Goal: Task Accomplishment & Management: Manage account settings

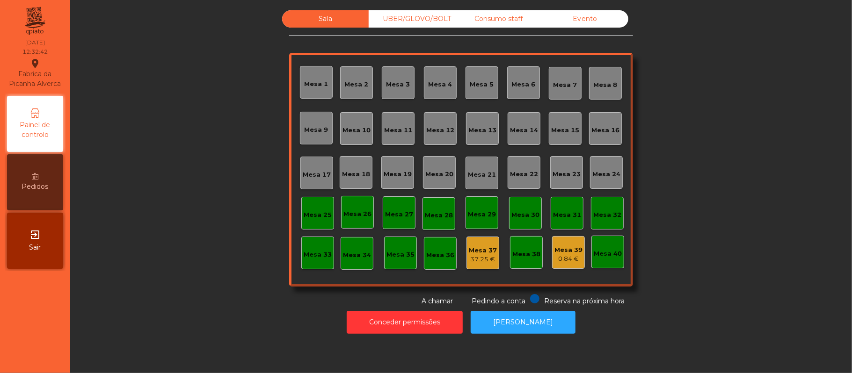
click at [397, 173] on div "Mesa 19" at bounding box center [397, 174] width 28 height 9
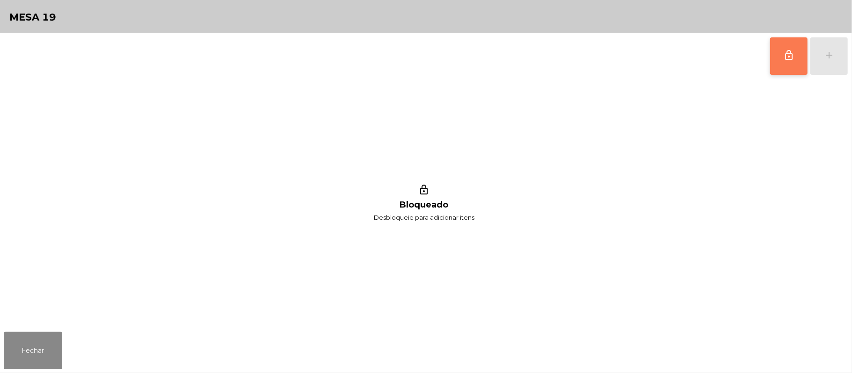
click at [779, 55] on button "lock_outline" at bounding box center [788, 55] width 37 height 37
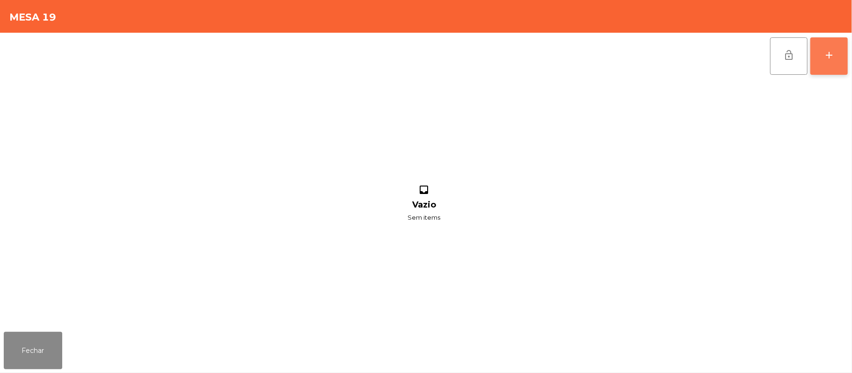
click at [824, 54] on div "add" at bounding box center [828, 55] width 11 height 11
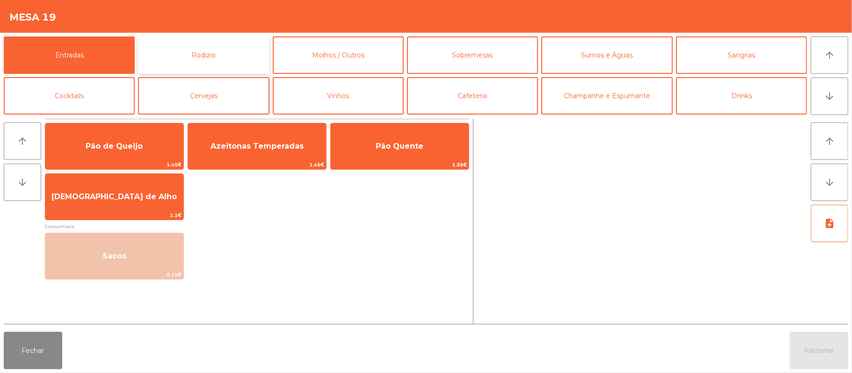
click at [223, 58] on button "Rodizio" at bounding box center [203, 54] width 131 height 37
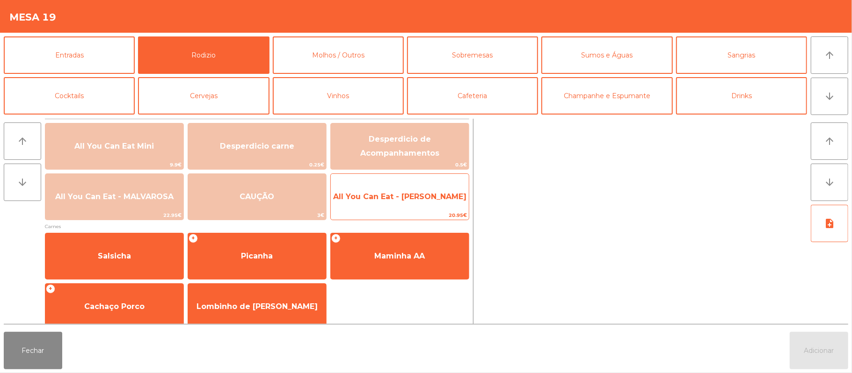
click at [442, 202] on span "All You Can Eat - [PERSON_NAME]" at bounding box center [400, 196] width 138 height 25
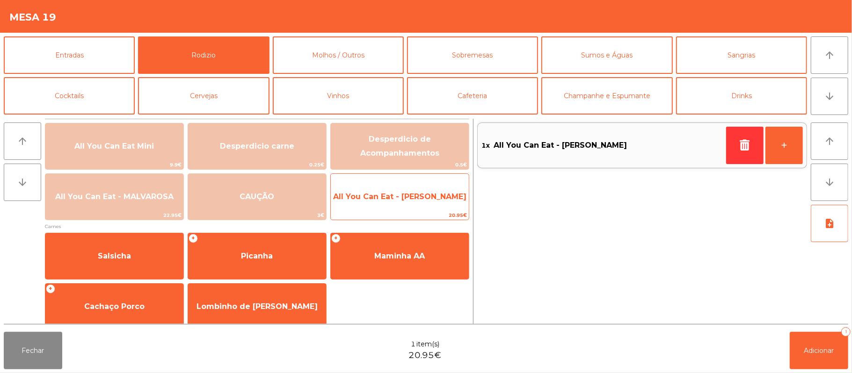
click at [440, 190] on span "All You Can Eat - [PERSON_NAME]" at bounding box center [400, 196] width 138 height 25
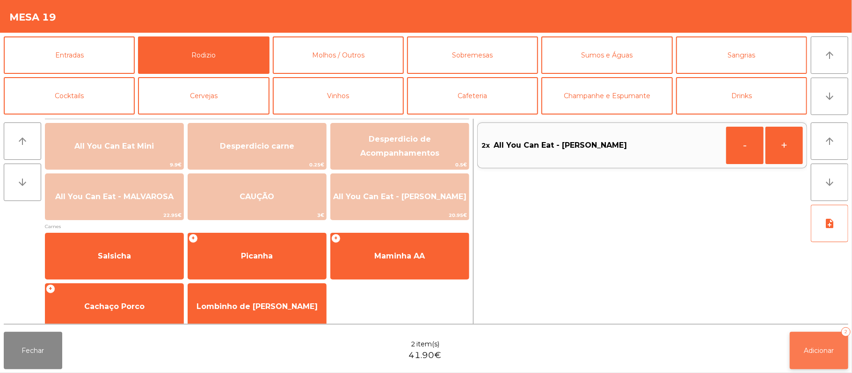
click at [821, 360] on button "Adicionar 2" at bounding box center [818, 350] width 58 height 37
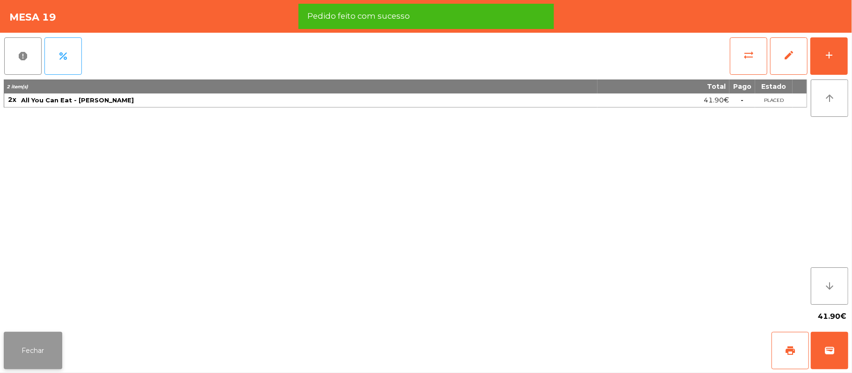
click at [32, 341] on button "Fechar" at bounding box center [33, 350] width 58 height 37
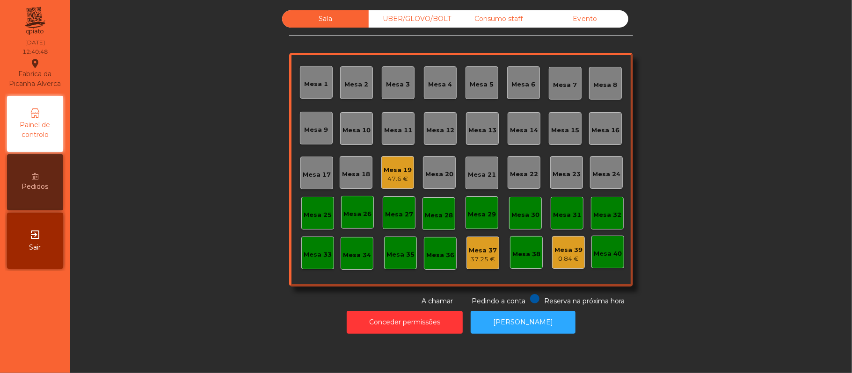
click at [390, 169] on div "Mesa 19" at bounding box center [397, 170] width 28 height 9
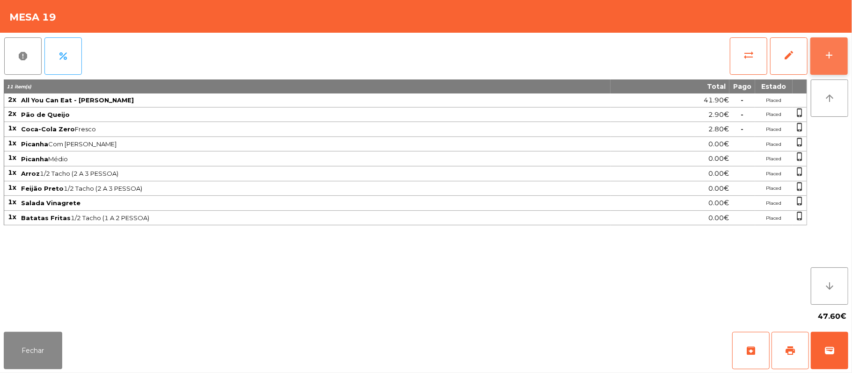
click at [835, 56] on button "add" at bounding box center [828, 55] width 37 height 37
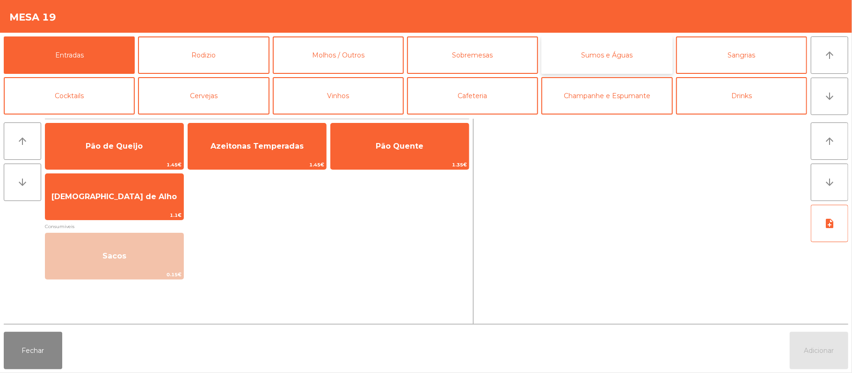
click at [603, 50] on button "Sumos e Águas" at bounding box center [606, 54] width 131 height 37
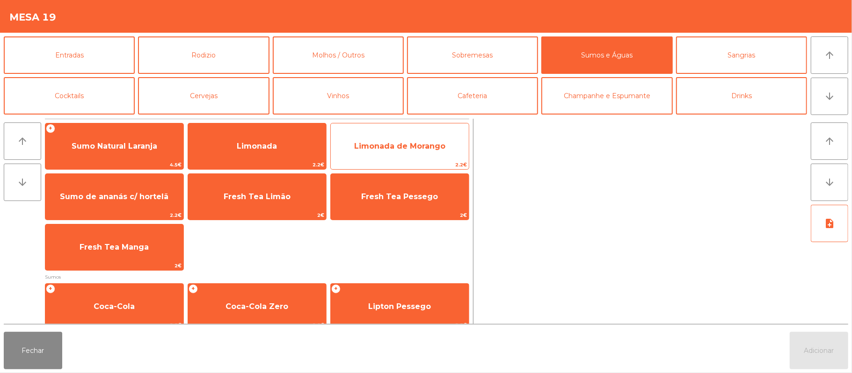
click at [426, 144] on span "Limonada de Morango" at bounding box center [399, 146] width 91 height 9
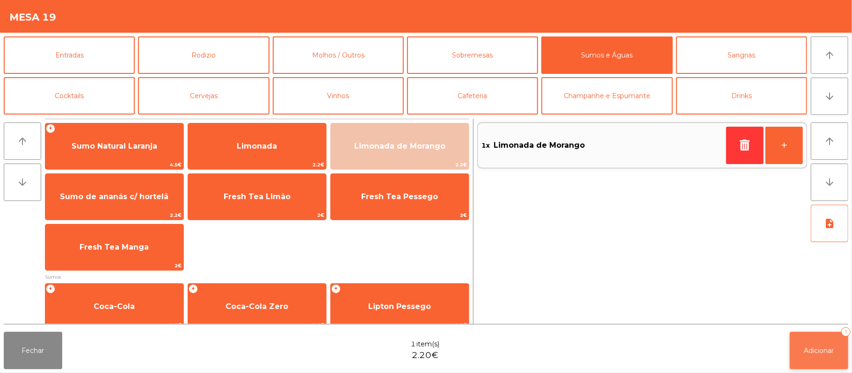
click at [810, 339] on button "Adicionar 1" at bounding box center [818, 350] width 58 height 37
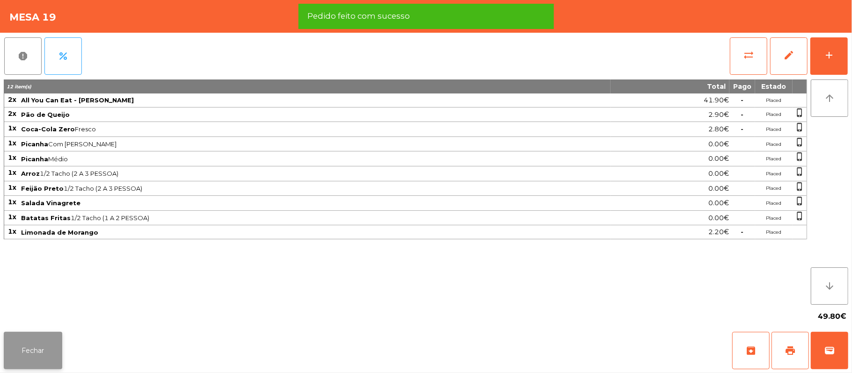
click at [34, 354] on button "Fechar" at bounding box center [33, 350] width 58 height 37
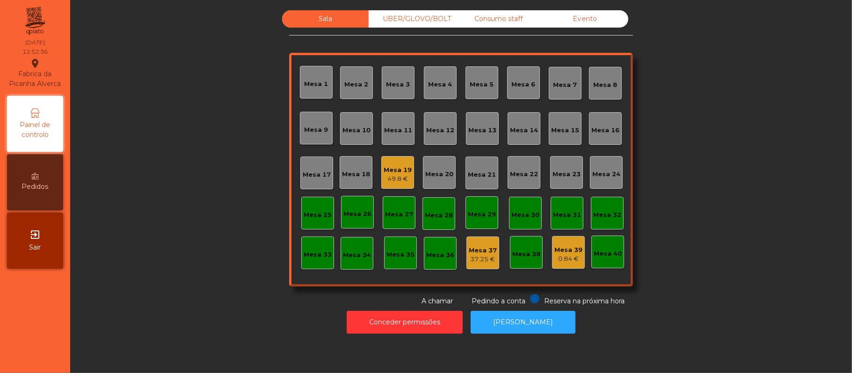
click at [411, 15] on div "UBER/GLOVO/BOLT" at bounding box center [411, 18] width 87 height 17
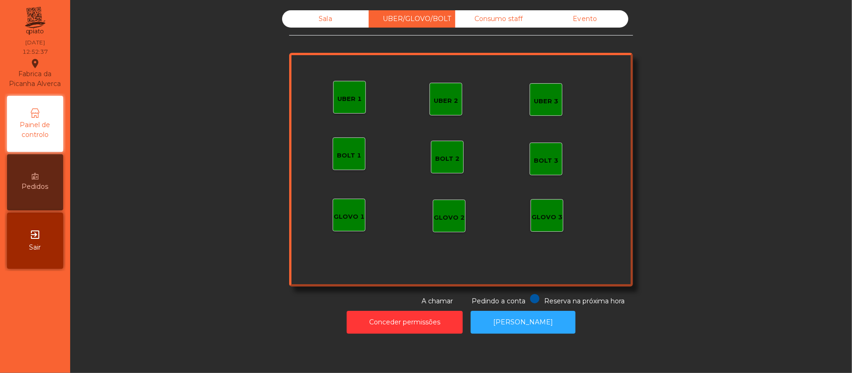
click at [346, 101] on div "UBER 1" at bounding box center [349, 98] width 24 height 9
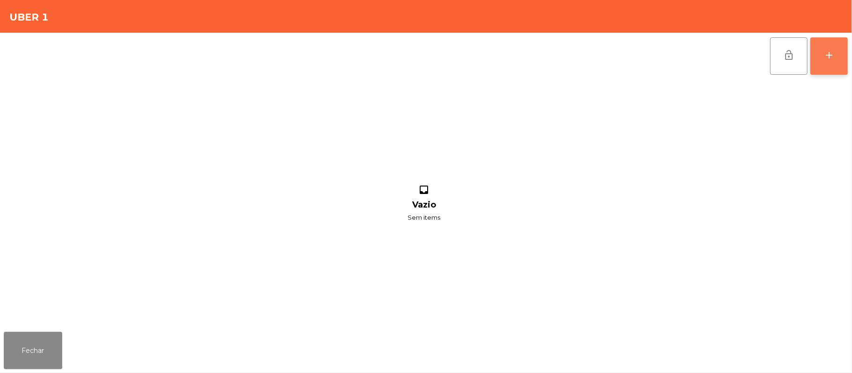
click at [818, 65] on button "add" at bounding box center [828, 55] width 37 height 37
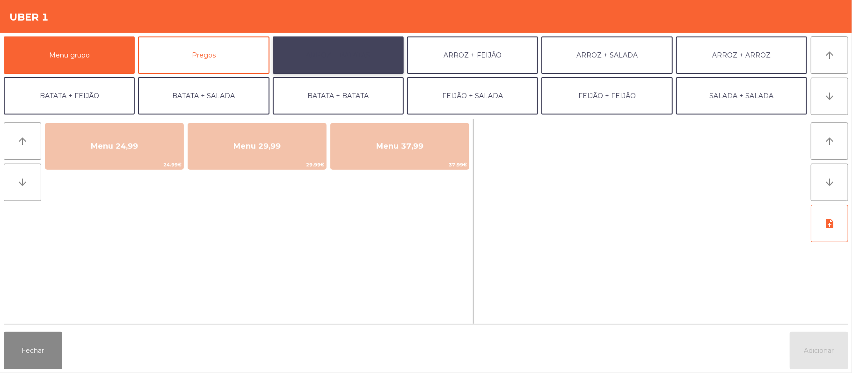
click at [343, 62] on button "ARROZ + BATATAS" at bounding box center [338, 54] width 131 height 37
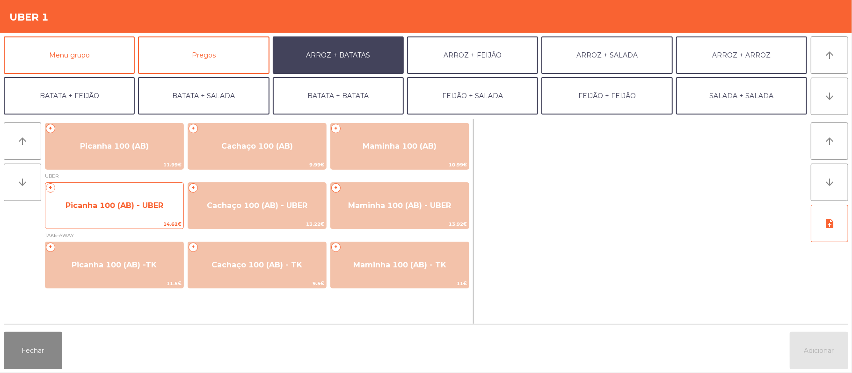
click at [130, 221] on span "14.62€" at bounding box center [114, 224] width 138 height 9
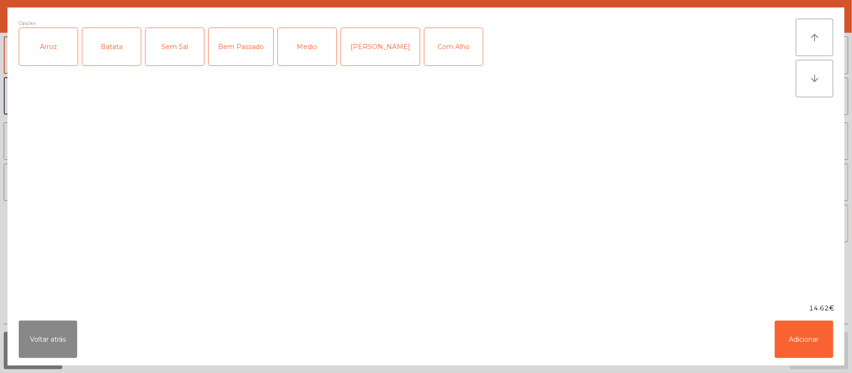
click at [70, 50] on div "Arroz" at bounding box center [48, 46] width 58 height 37
click at [113, 46] on div "Batata" at bounding box center [111, 46] width 58 height 37
click at [309, 43] on div "Medio" at bounding box center [307, 46] width 58 height 37
click at [436, 47] on div "Com Alho" at bounding box center [453, 46] width 58 height 37
click at [801, 335] on button "Adicionar" at bounding box center [803, 339] width 58 height 37
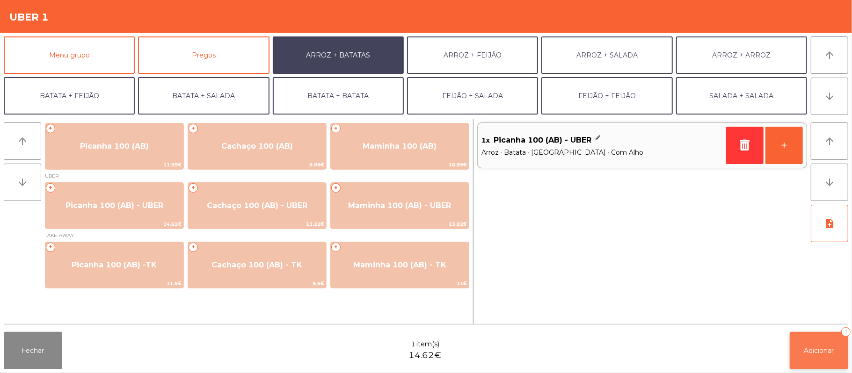
click at [824, 363] on button "Adicionar 1" at bounding box center [818, 350] width 58 height 37
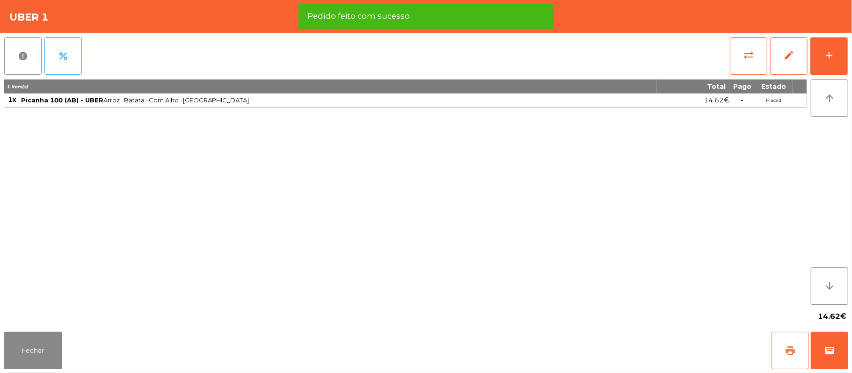
click at [782, 350] on button "print" at bounding box center [789, 350] width 37 height 37
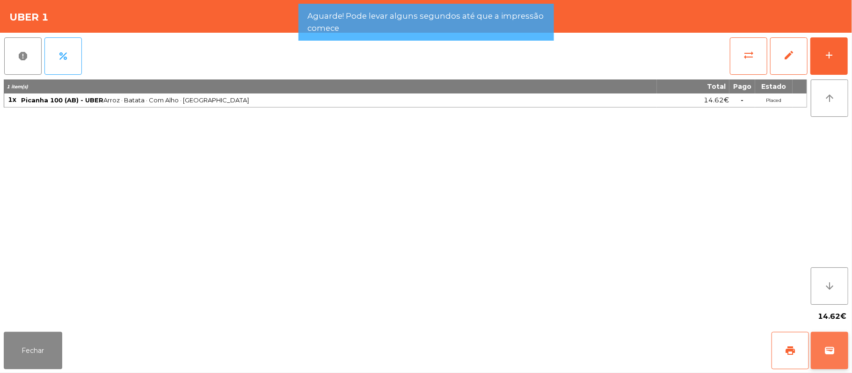
click at [844, 363] on button "wallet" at bounding box center [828, 350] width 37 height 37
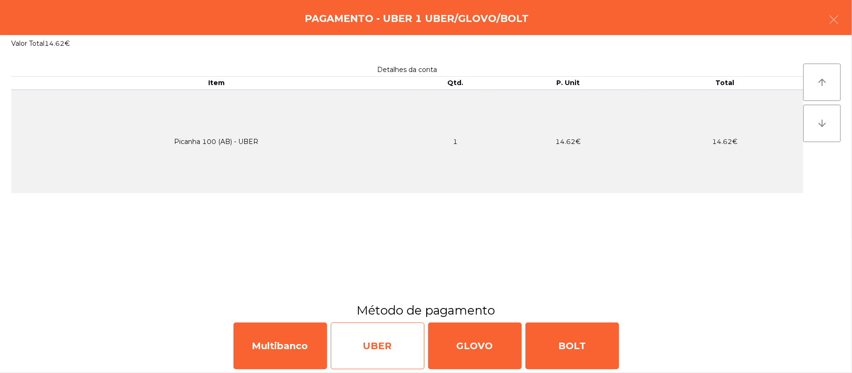
click at [382, 336] on div "UBER" at bounding box center [378, 346] width 94 height 47
select select "**"
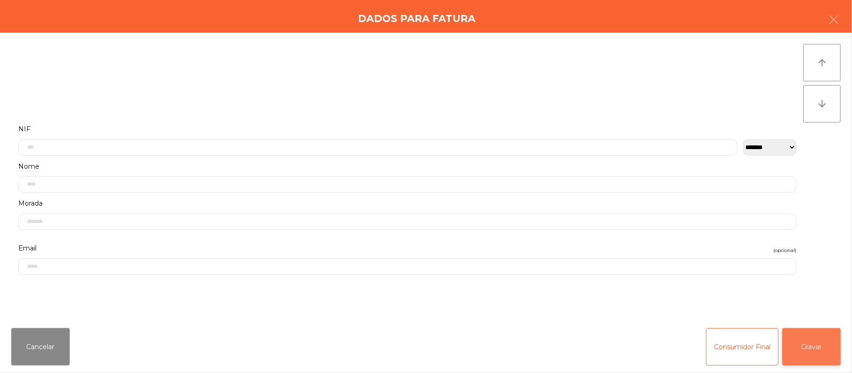
click at [821, 339] on button "Gravar" at bounding box center [811, 346] width 58 height 37
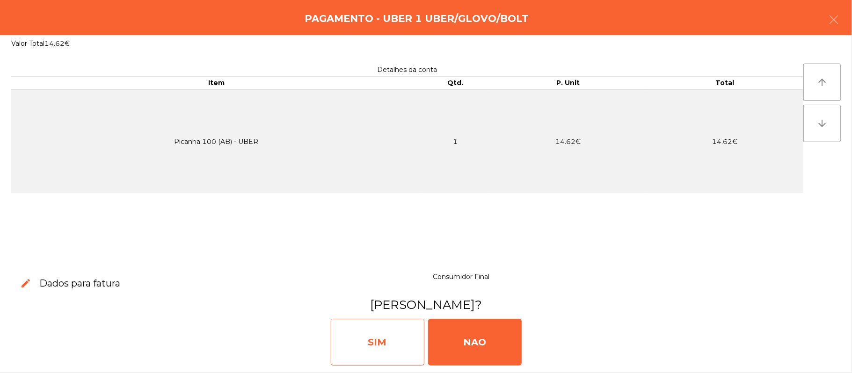
click at [382, 335] on div "SIM" at bounding box center [378, 342] width 94 height 47
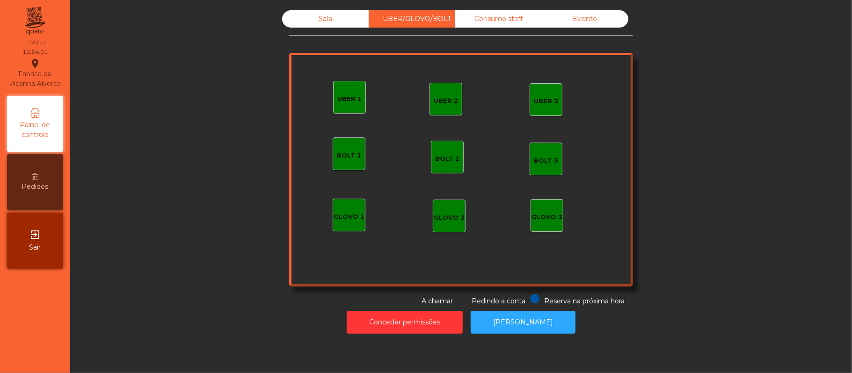
click at [343, 24] on div "Sala" at bounding box center [325, 18] width 87 height 17
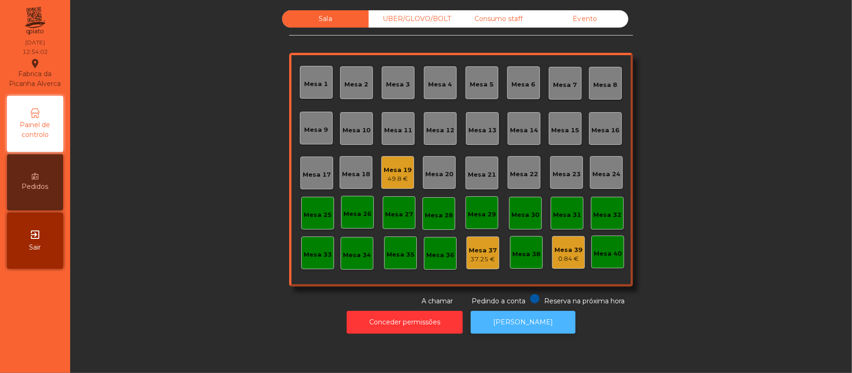
click at [533, 329] on button "[PERSON_NAME]" at bounding box center [522, 322] width 105 height 23
click at [566, 248] on div "Mesa 39" at bounding box center [568, 249] width 28 height 9
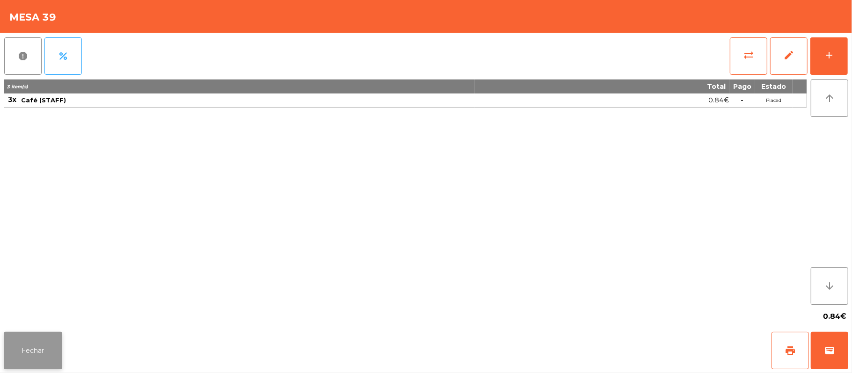
click at [29, 358] on button "Fechar" at bounding box center [33, 350] width 58 height 37
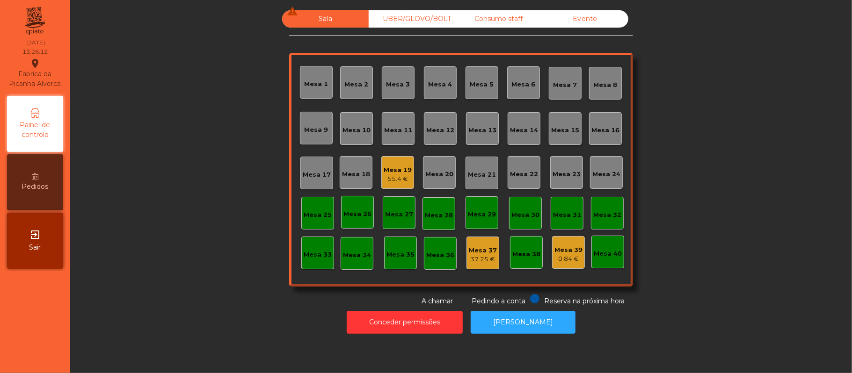
click at [384, 167] on div "Mesa 19" at bounding box center [397, 170] width 28 height 9
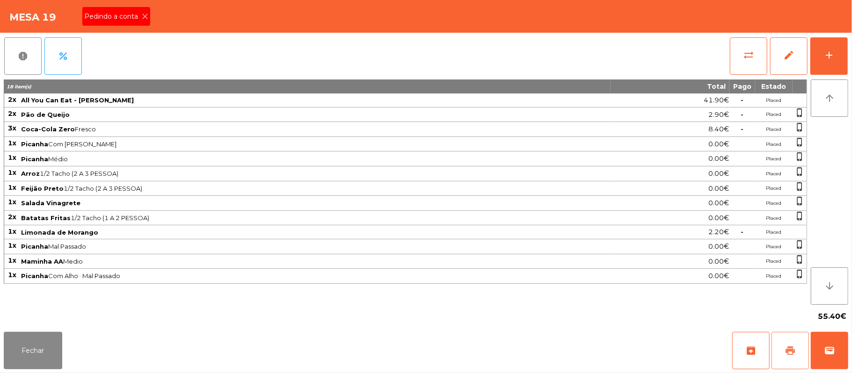
click at [795, 352] on button "print" at bounding box center [789, 350] width 37 height 37
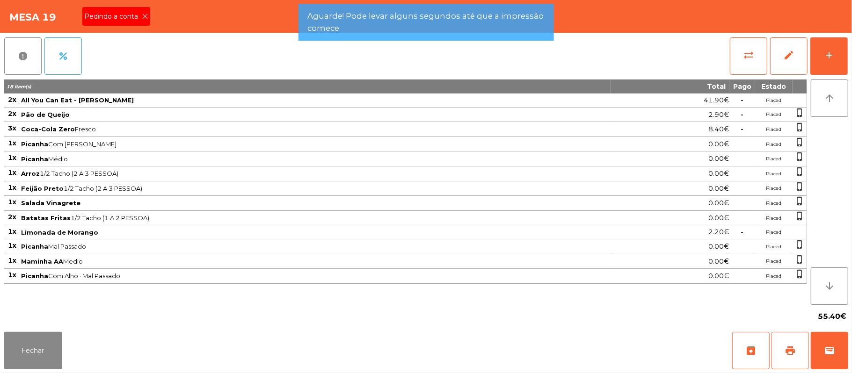
click at [144, 15] on icon at bounding box center [145, 16] width 7 height 7
click at [147, 14] on div "Mesa 19 Pedindo a conta" at bounding box center [426, 16] width 852 height 33
click at [156, 10] on div "Mesa 19 Pedindo a conta" at bounding box center [426, 16] width 852 height 33
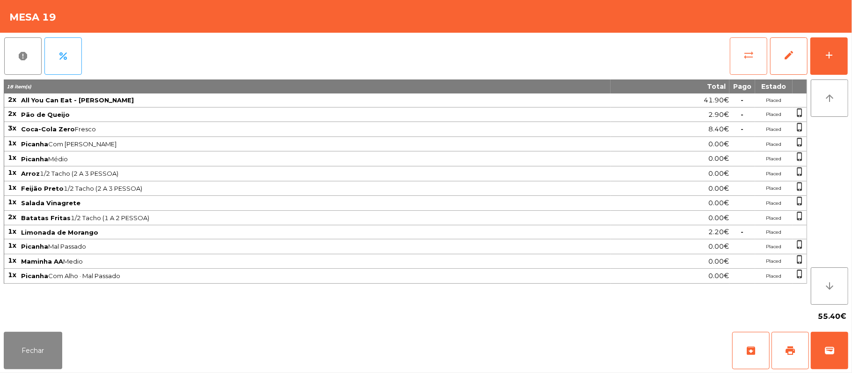
click at [754, 43] on button "sync_alt" at bounding box center [747, 55] width 37 height 37
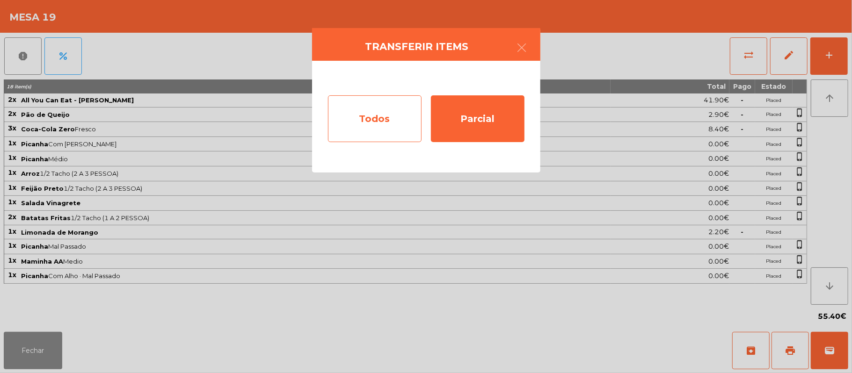
click at [363, 120] on div "Todos" at bounding box center [375, 118] width 94 height 47
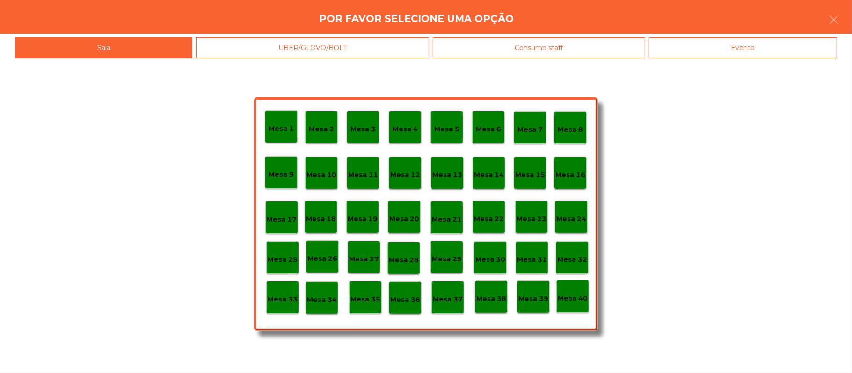
click at [721, 41] on div "Evento" at bounding box center [743, 47] width 188 height 21
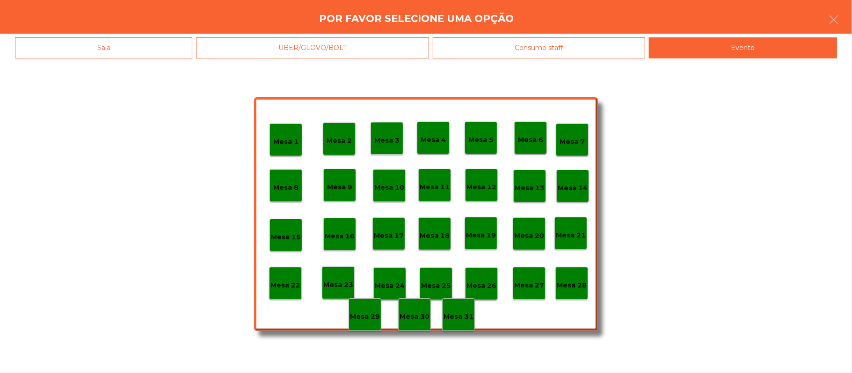
click at [570, 284] on p "Mesa 28" at bounding box center [571, 285] width 30 height 11
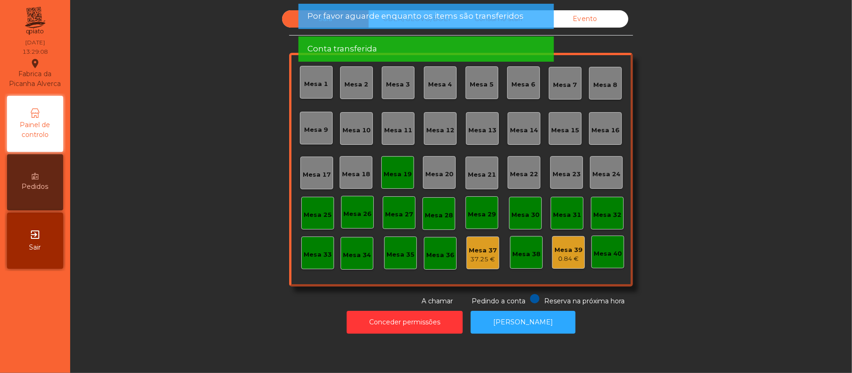
click at [388, 168] on div "Mesa 19" at bounding box center [397, 172] width 28 height 13
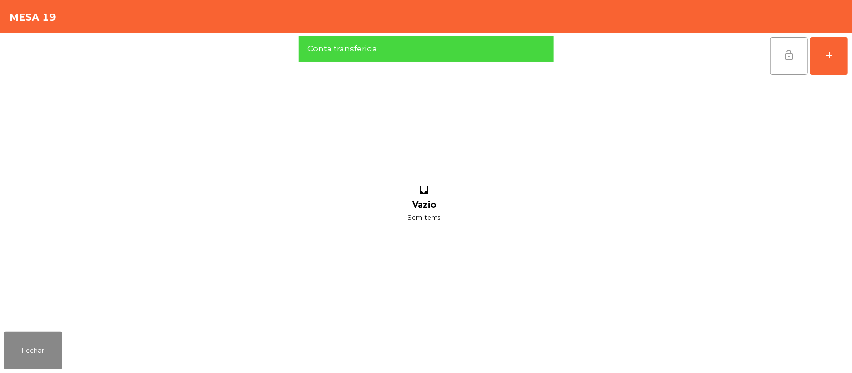
click at [781, 53] on button "lock_open" at bounding box center [788, 55] width 37 height 37
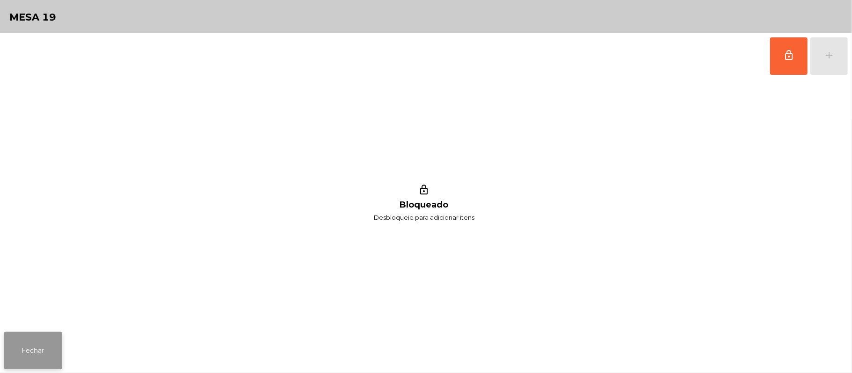
click at [43, 349] on button "Fechar" at bounding box center [33, 350] width 58 height 37
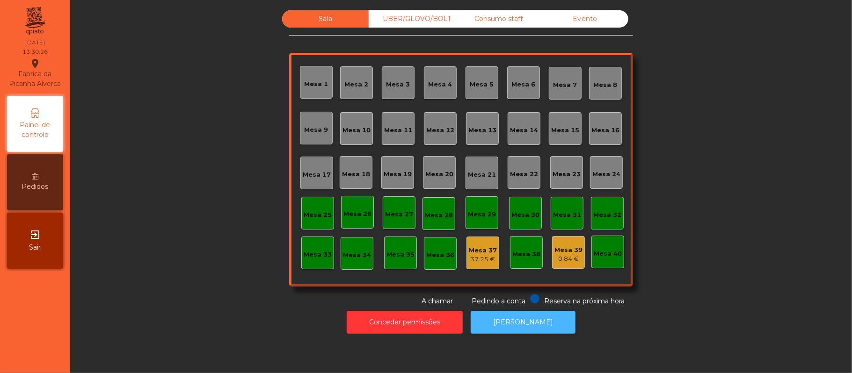
click at [560, 328] on button "[PERSON_NAME]" at bounding box center [522, 322] width 105 height 23
click at [597, 124] on div "Mesa 16" at bounding box center [605, 128] width 28 height 13
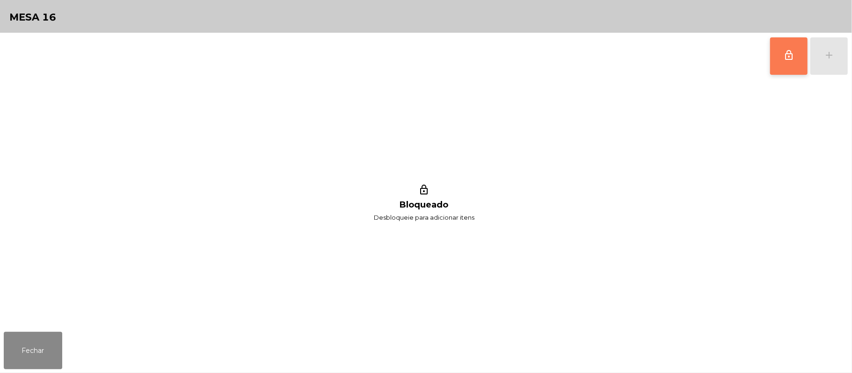
click at [780, 47] on button "lock_outline" at bounding box center [788, 55] width 37 height 37
click at [821, 57] on div "lock_outline add" at bounding box center [808, 56] width 79 height 47
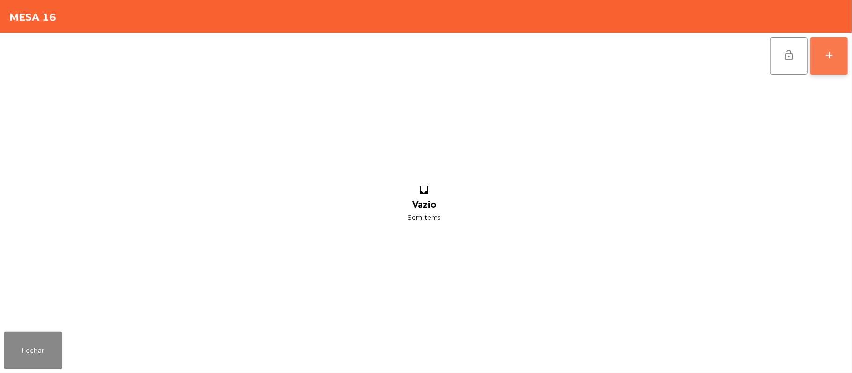
click at [831, 52] on div "add" at bounding box center [828, 55] width 11 height 11
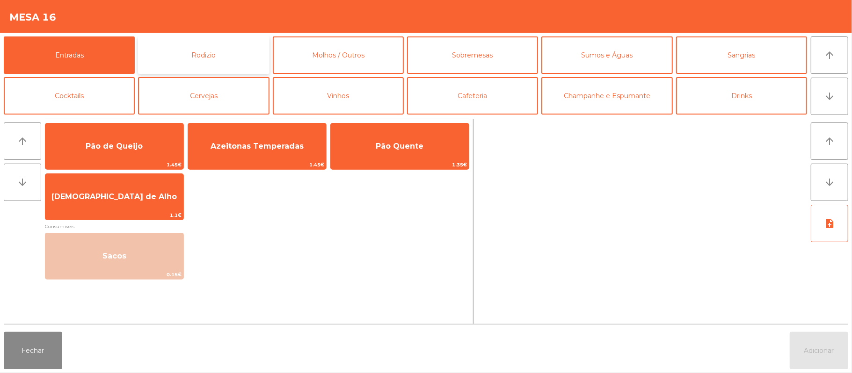
click at [221, 38] on button "Rodizio" at bounding box center [203, 54] width 131 height 37
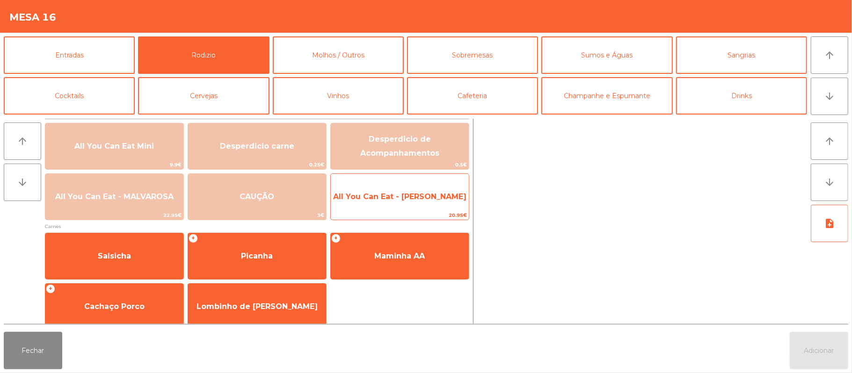
click at [400, 194] on span "All You Can Eat - [PERSON_NAME]" at bounding box center [399, 196] width 133 height 9
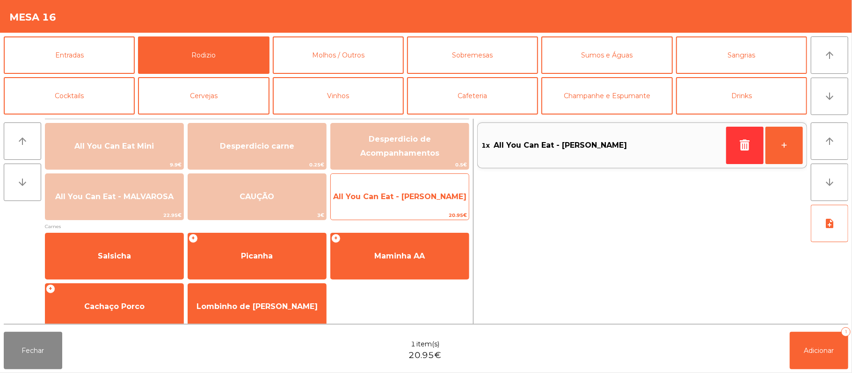
click at [395, 204] on span "All You Can Eat - [PERSON_NAME]" at bounding box center [400, 196] width 138 height 25
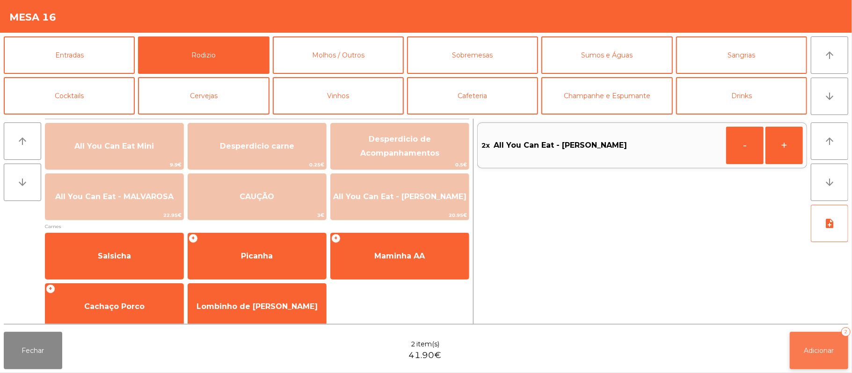
click at [804, 354] on span "Adicionar" at bounding box center [819, 351] width 30 height 8
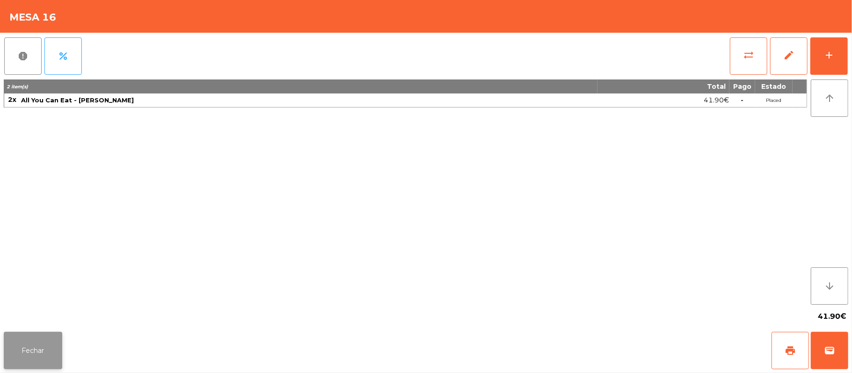
click at [41, 358] on button "Fechar" at bounding box center [33, 350] width 58 height 37
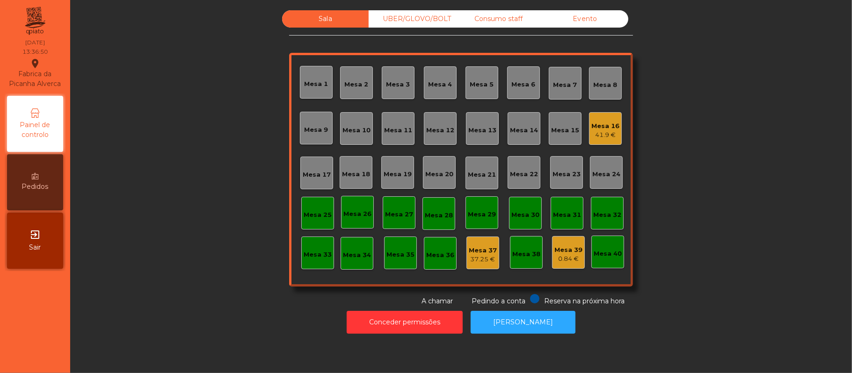
click at [464, 19] on div "Consumo staff" at bounding box center [498, 18] width 87 height 17
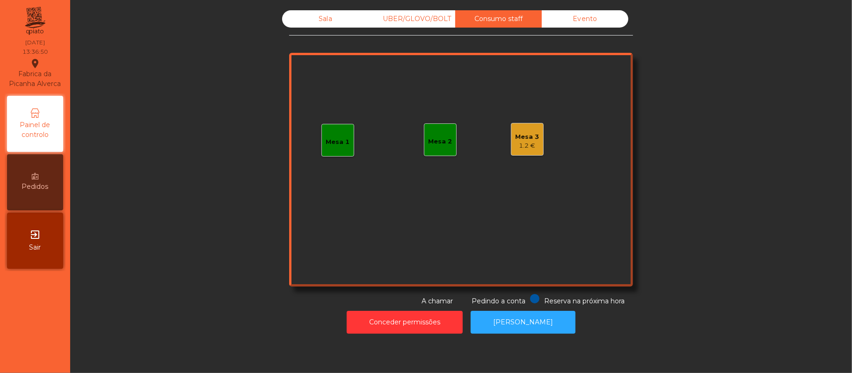
click at [426, 19] on div "UBER/GLOVO/BOLT" at bounding box center [411, 18] width 87 height 17
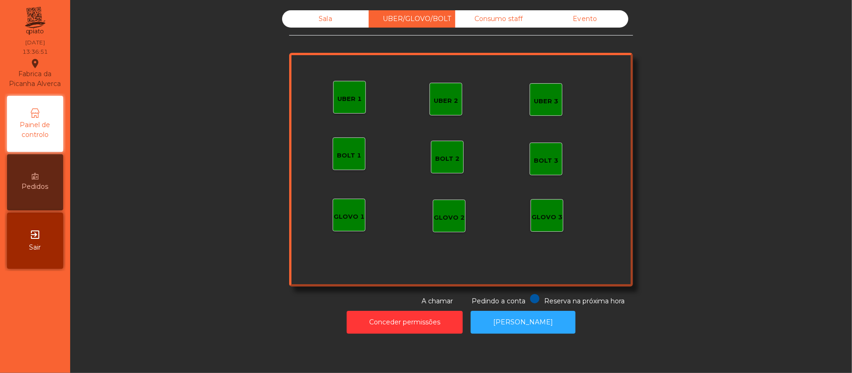
click at [356, 103] on div "UBER 1" at bounding box center [349, 97] width 33 height 33
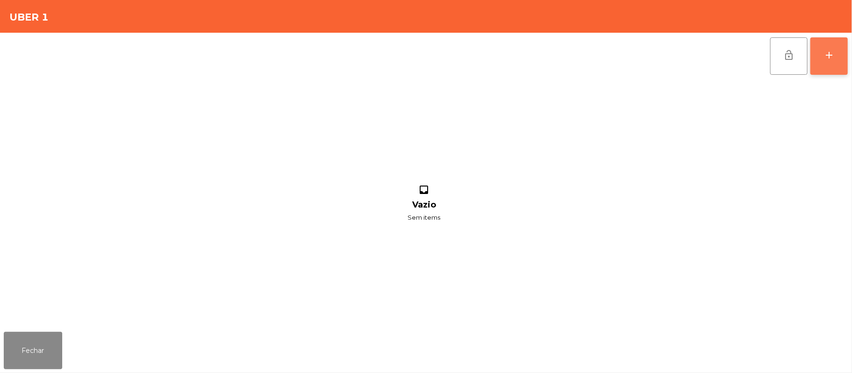
click at [826, 48] on button "add" at bounding box center [828, 55] width 37 height 37
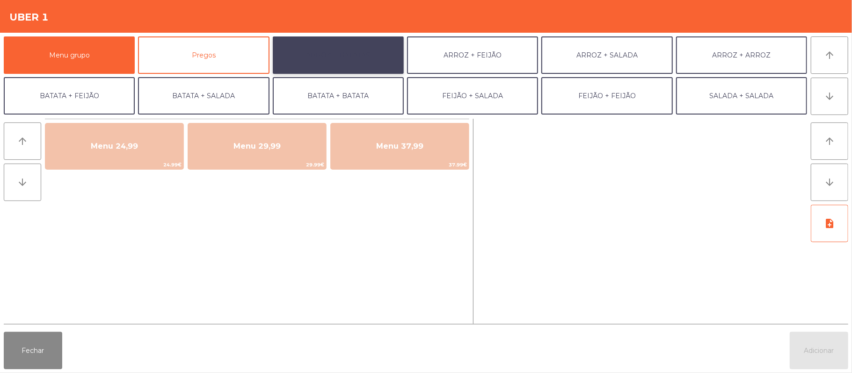
click at [363, 57] on button "ARROZ + BATATAS" at bounding box center [338, 54] width 131 height 37
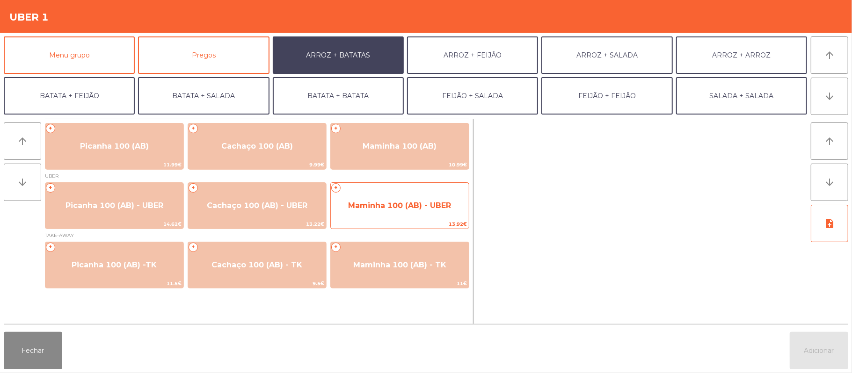
click at [410, 206] on span "Maminha 100 (AB) - UBER" at bounding box center [399, 205] width 103 height 9
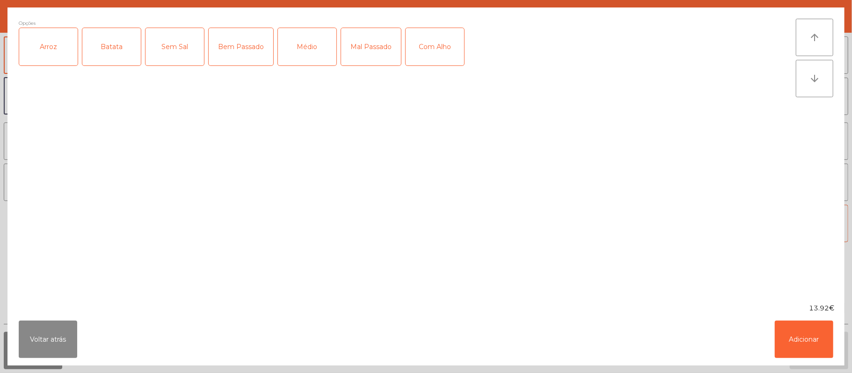
click at [56, 38] on div "Arroz" at bounding box center [48, 46] width 58 height 37
click at [112, 44] on div "Batata" at bounding box center [111, 46] width 58 height 37
click at [443, 43] on div "Com Alho" at bounding box center [434, 46] width 58 height 37
click at [241, 49] on div "Bem Passado" at bounding box center [241, 46] width 65 height 37
click at [807, 340] on button "Adicionar" at bounding box center [803, 339] width 58 height 37
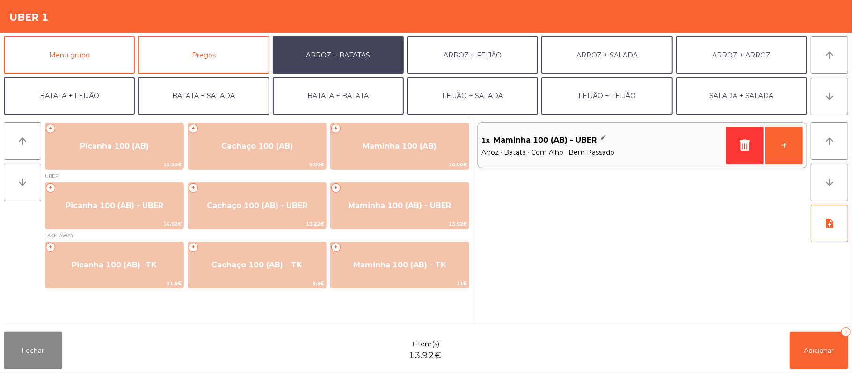
scroll to position [40, 0]
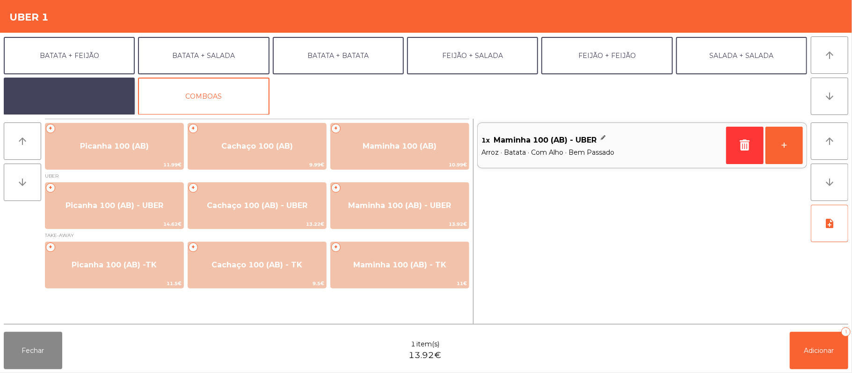
click at [109, 87] on button "EXTRAS UBER" at bounding box center [69, 96] width 131 height 37
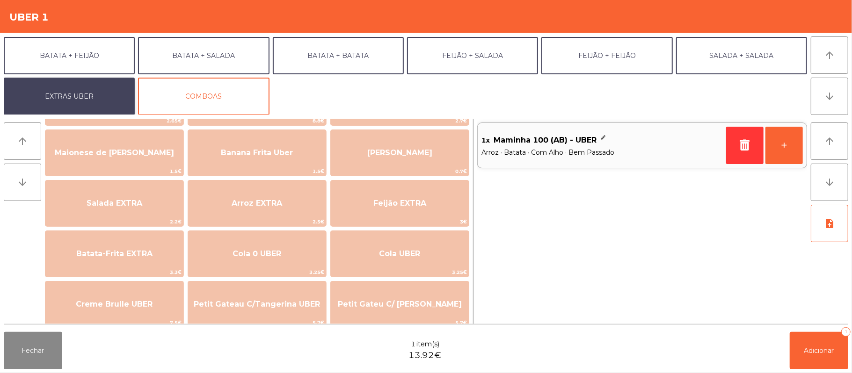
scroll to position [52, 0]
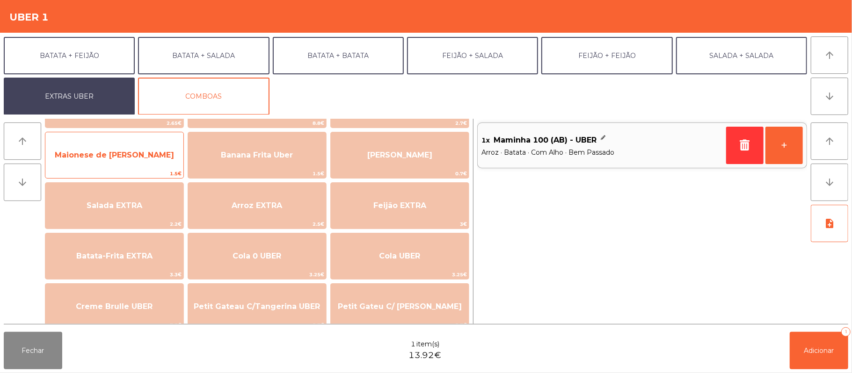
click at [146, 164] on span "Maionese de [PERSON_NAME]" at bounding box center [114, 155] width 138 height 25
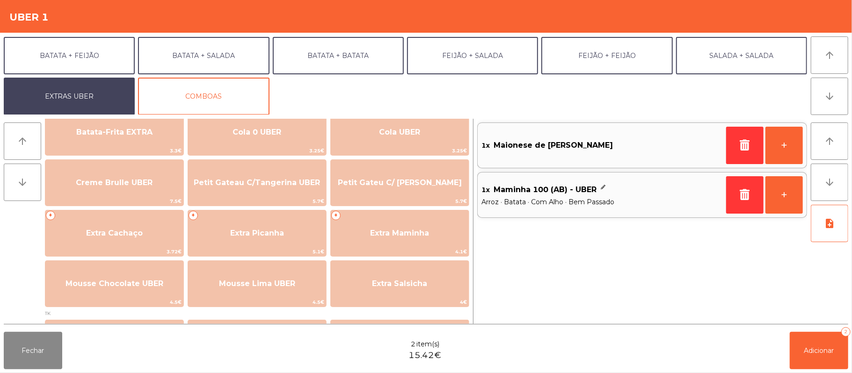
scroll to position [192, 0]
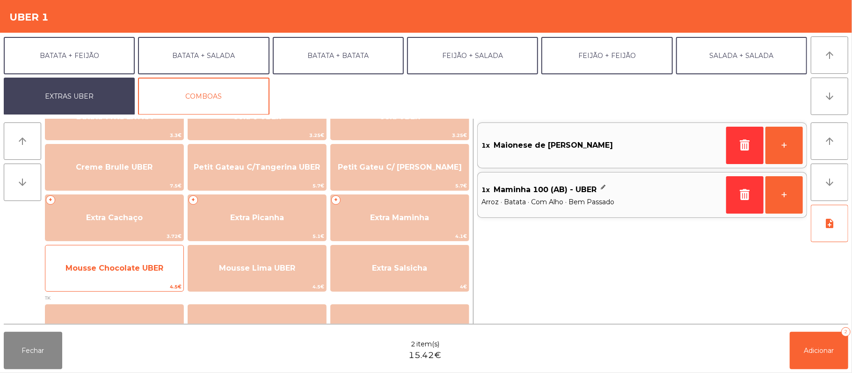
click at [137, 267] on span "Mousse Chocolate UBER" at bounding box center [114, 268] width 98 height 9
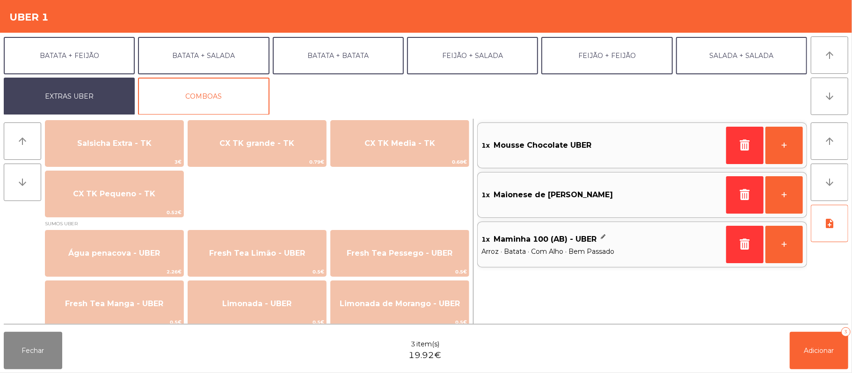
scroll to position [736, 0]
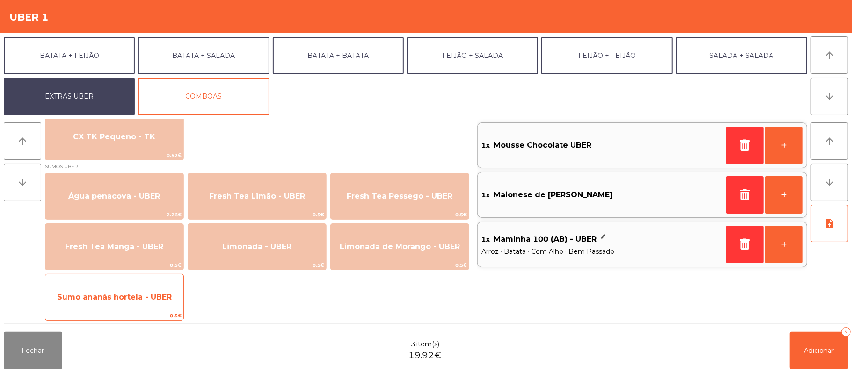
click at [154, 302] on span "Sumo ananás hortela - UBER" at bounding box center [114, 297] width 138 height 25
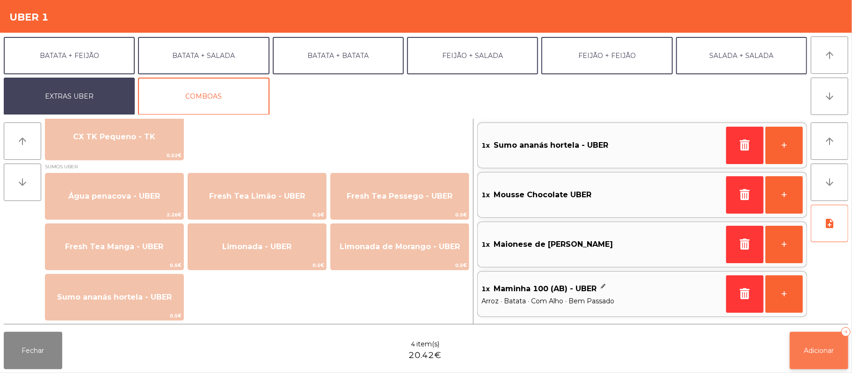
click at [818, 350] on span "Adicionar" at bounding box center [819, 351] width 30 height 8
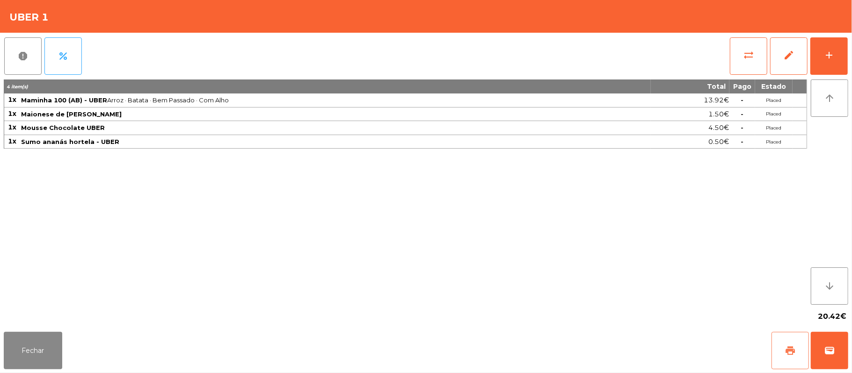
click at [782, 349] on button "print" at bounding box center [789, 350] width 37 height 37
click at [829, 339] on button "wallet" at bounding box center [828, 350] width 37 height 37
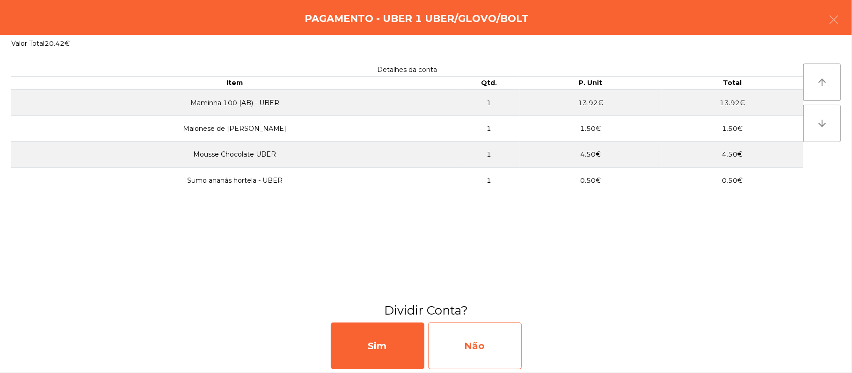
click at [469, 330] on div "Não" at bounding box center [475, 346] width 94 height 47
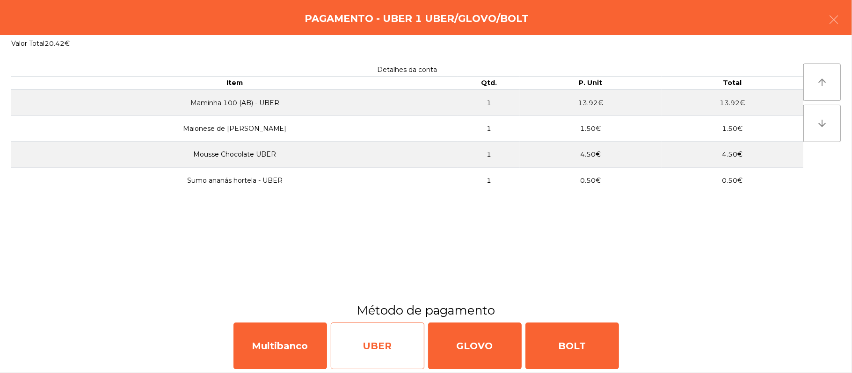
click at [369, 335] on div "UBER" at bounding box center [378, 346] width 94 height 47
select select "**"
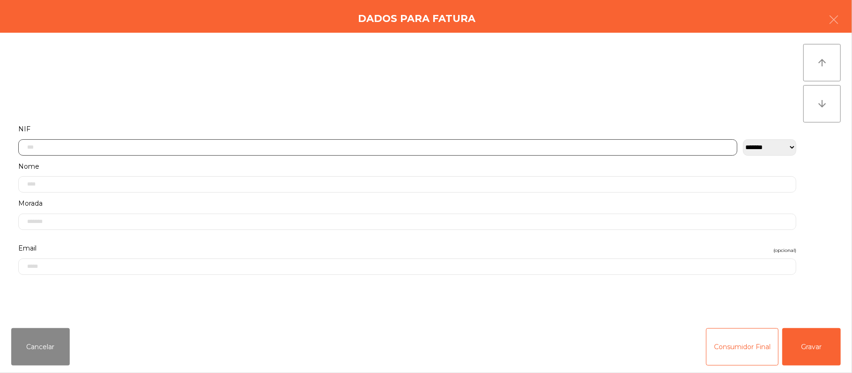
click at [321, 143] on input "text" at bounding box center [377, 147] width 719 height 16
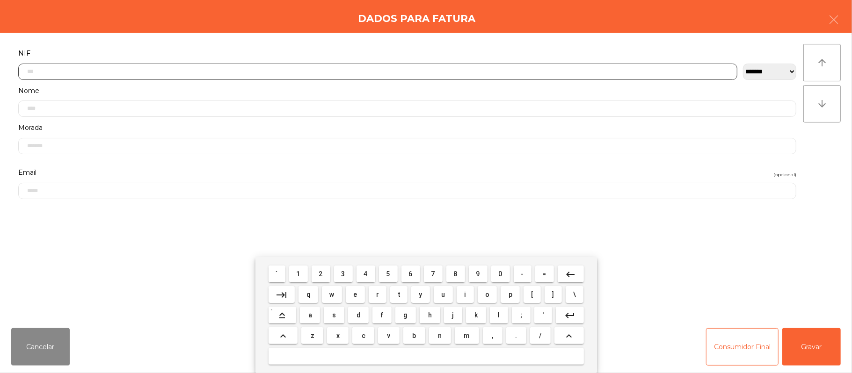
scroll to position [79, 0]
type input "*********"
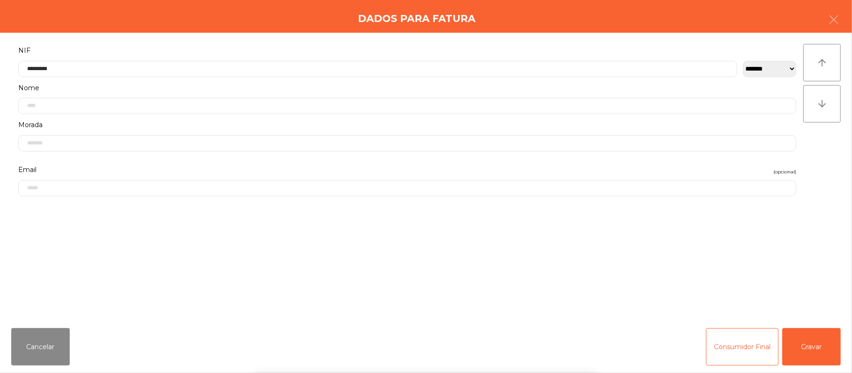
click at [827, 343] on div "` 1 2 3 4 5 6 7 8 9 0 - = keyboard_backspace keyboard_tab q w e r t y u i o p […" at bounding box center [426, 315] width 852 height 116
click at [823, 347] on div "` 1 2 3 4 5 6 7 8 9 0 - = keyboard_backspace keyboard_tab q w e r t y u i o p […" at bounding box center [426, 315] width 852 height 116
click at [825, 337] on button "Gravar" at bounding box center [811, 346] width 58 height 37
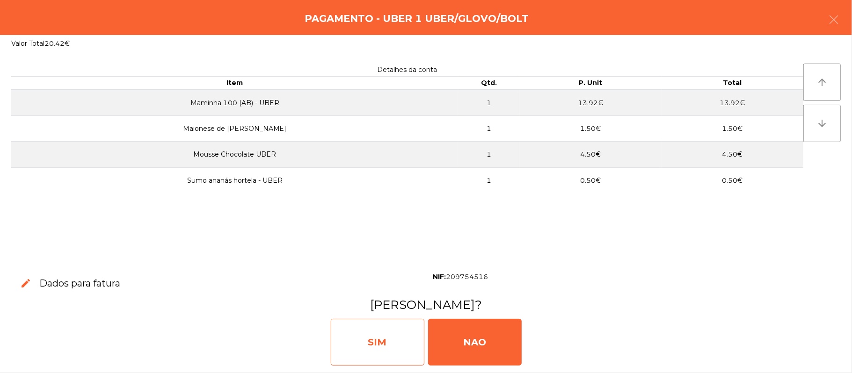
click at [381, 335] on div "SIM" at bounding box center [378, 342] width 94 height 47
